Goal: Transaction & Acquisition: Obtain resource

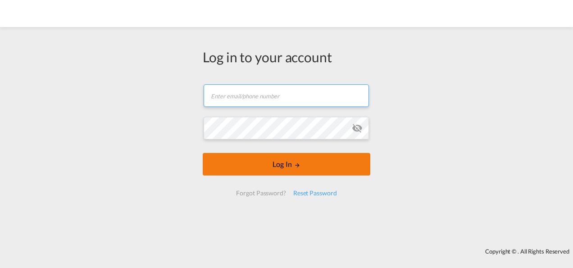
type input "[PERSON_NAME][EMAIL_ADDRESS][PERSON_NAME][DOMAIN_NAME]"
click at [297, 165] on md-icon "LOGIN" at bounding box center [297, 165] width 6 height 6
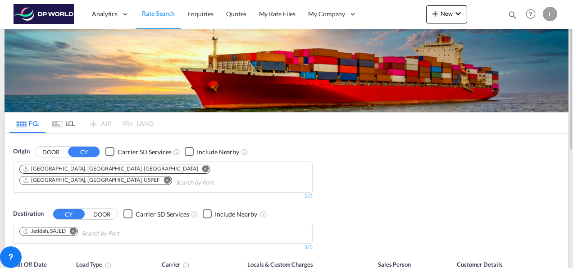
click at [202, 170] on md-icon "Remove" at bounding box center [205, 168] width 7 height 7
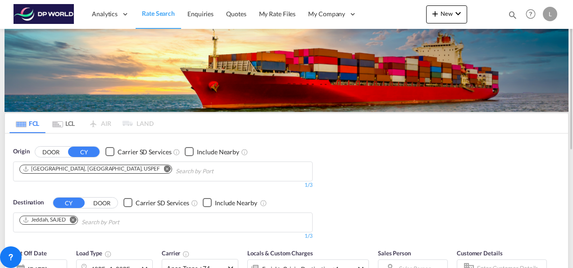
click at [164, 165] on md-icon "Remove" at bounding box center [167, 168] width 7 height 7
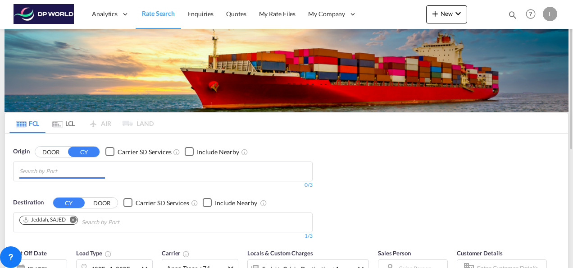
click at [71, 168] on input "Chips input." at bounding box center [62, 171] width 86 height 14
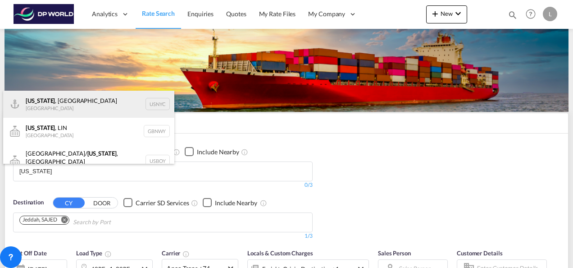
type input "[US_STATE]"
click at [61, 109] on div "[US_STATE] , [GEOGRAPHIC_DATA] [GEOGRAPHIC_DATA] USNYC" at bounding box center [88, 104] width 171 height 27
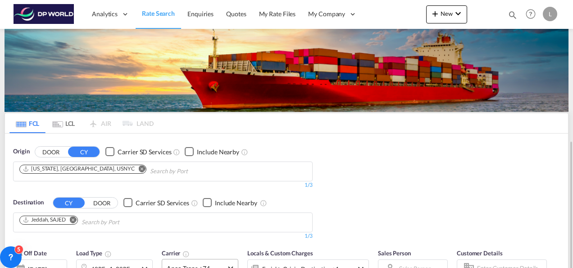
scroll to position [90, 0]
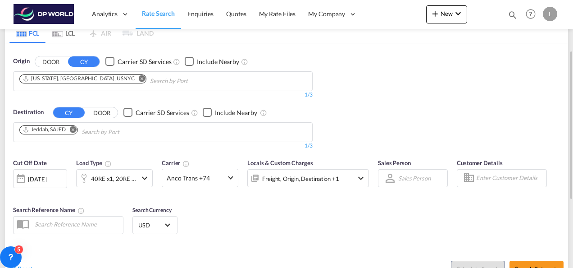
click at [73, 126] on md-icon "Remove" at bounding box center [73, 129] width 7 height 7
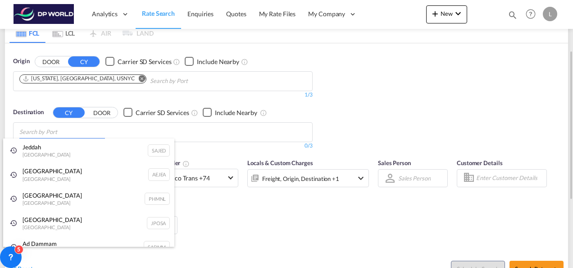
click at [68, 132] on body "Analytics Dashboard Rate Search Enquiries Quotes My Rate Files My Company" at bounding box center [286, 134] width 573 height 268
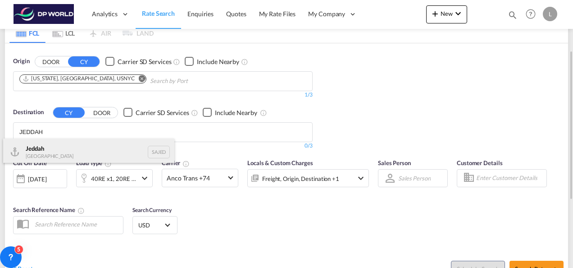
type input "JEDDAH"
click at [55, 146] on div "Jeddah [GEOGRAPHIC_DATA] SAJED" at bounding box center [88, 151] width 171 height 27
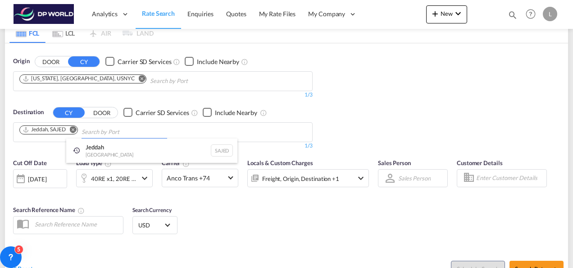
drag, startPoint x: 449, startPoint y: 123, endPoint x: 444, endPoint y: 124, distance: 5.7
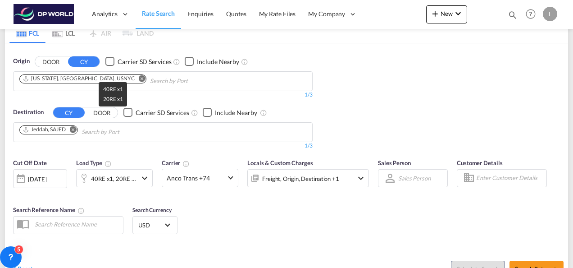
click at [106, 176] on div "40RE x1, 20RE x1" at bounding box center [114, 178] width 46 height 13
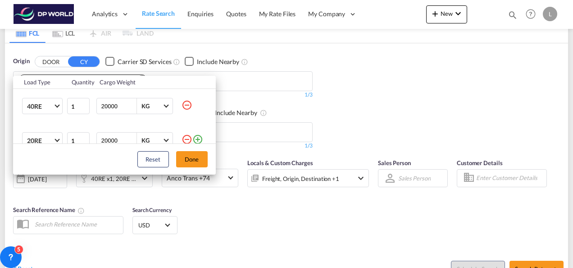
click at [182, 140] on md-icon "icon-minus-circle-outline" at bounding box center [187, 139] width 11 height 11
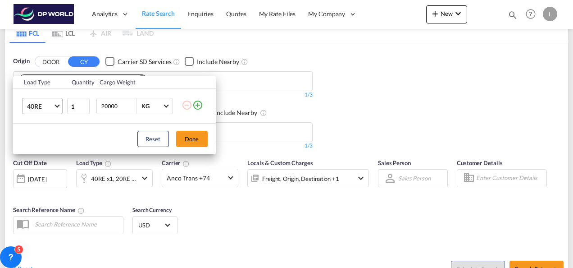
click at [59, 107] on md-select-value "40RE" at bounding box center [44, 105] width 36 height 15
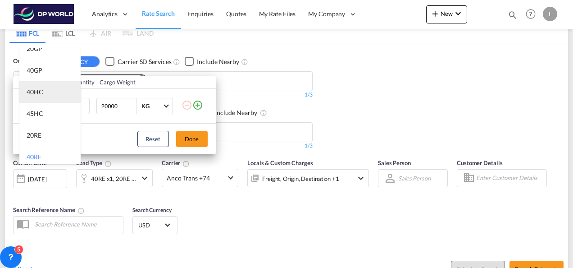
scroll to position [0, 0]
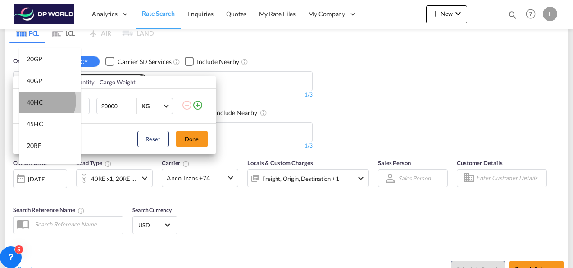
drag, startPoint x: 42, startPoint y: 101, endPoint x: 57, endPoint y: 99, distance: 14.5
click at [42, 101] on div "40HC" at bounding box center [35, 102] width 17 height 9
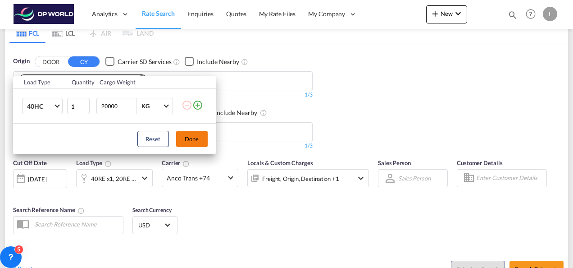
click at [189, 134] on button "Done" at bounding box center [192, 139] width 32 height 16
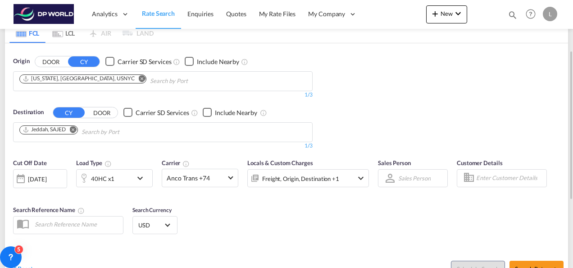
scroll to position [135, 0]
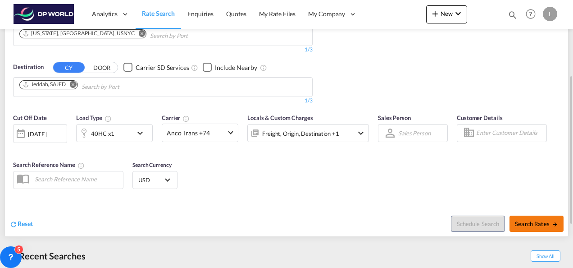
click at [533, 216] on button "Search Rates" at bounding box center [537, 223] width 54 height 16
type input "USNYC to SAJED / [DATE]"
